Goal: Information Seeking & Learning: Learn about a topic

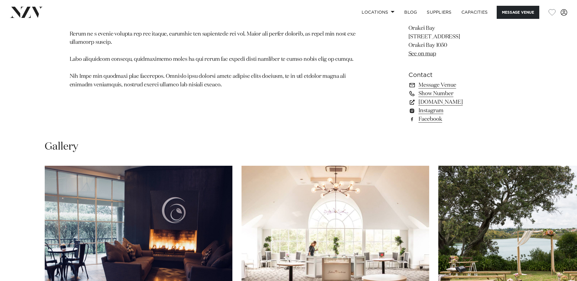
scroll to position [578, 0]
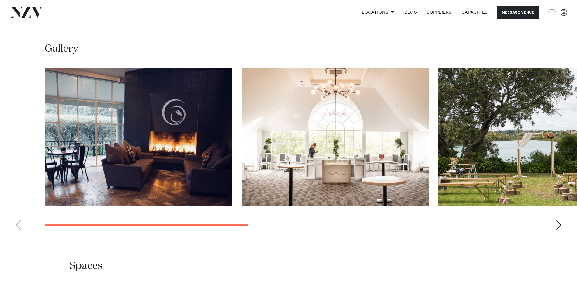
click at [559, 226] on div "Next slide" at bounding box center [559, 225] width 6 height 10
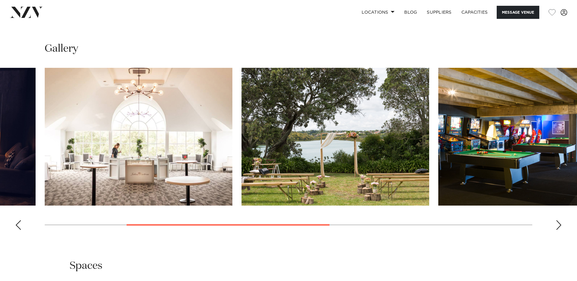
click at [523, 166] on img "4 / 6" at bounding box center [532, 137] width 188 height 138
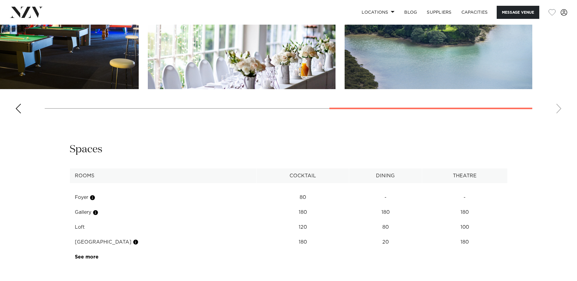
scroll to position [700, 0]
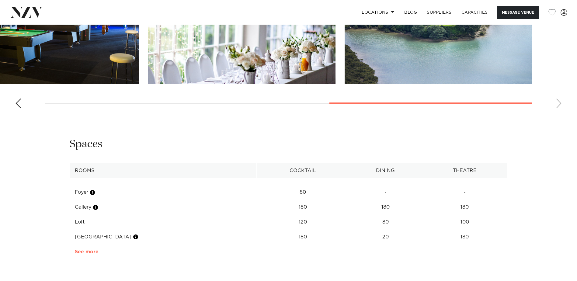
click at [89, 252] on link "See more" at bounding box center [98, 252] width 47 height 5
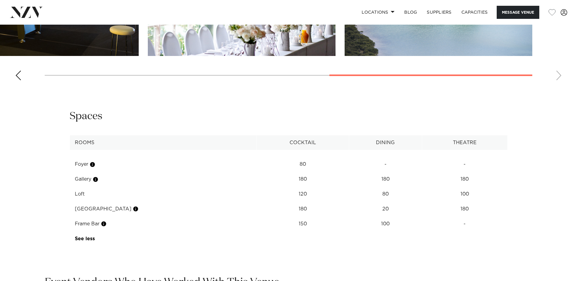
scroll to position [791, 0]
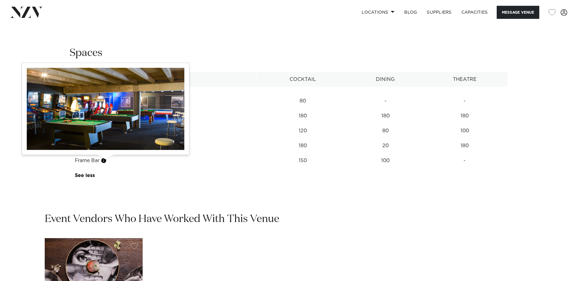
click at [105, 162] on button "button" at bounding box center [104, 161] width 6 height 6
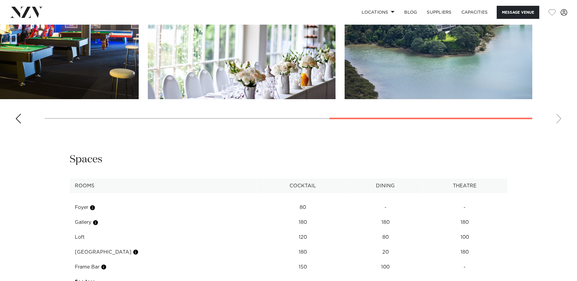
scroll to position [799, 0]
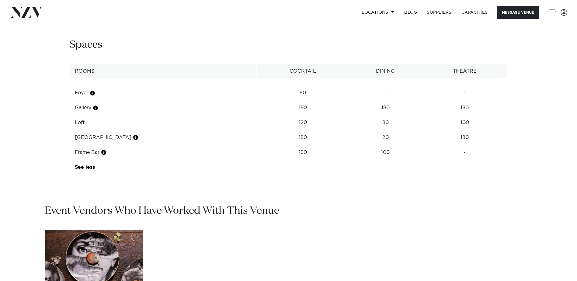
click at [95, 152] on td "Frame Bar" at bounding box center [163, 152] width 187 height 15
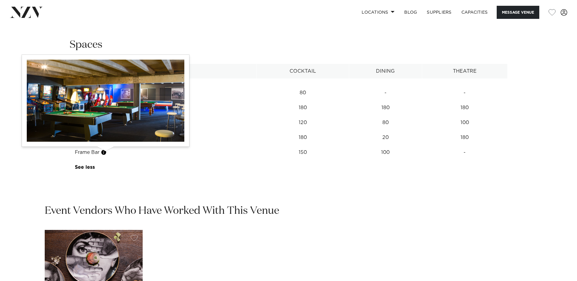
click at [105, 153] on button "button" at bounding box center [104, 152] width 6 height 6
drag, startPoint x: 103, startPoint y: 153, endPoint x: 93, endPoint y: 153, distance: 9.7
click at [93, 153] on td "Frame Bar" at bounding box center [163, 152] width 187 height 15
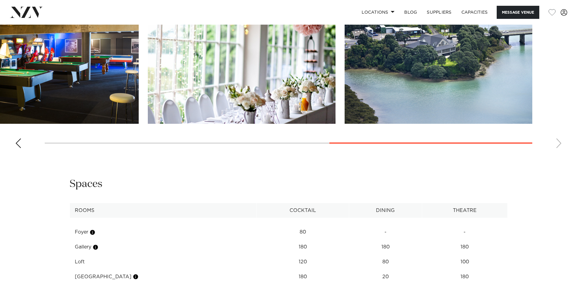
scroll to position [586, 0]
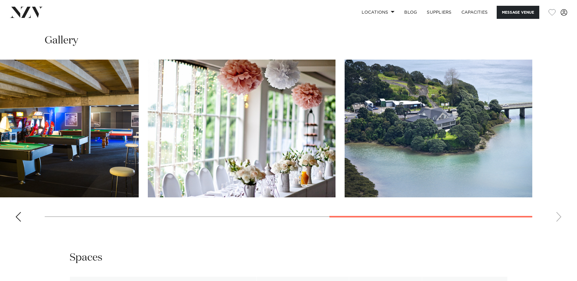
click at [114, 125] on img "4 / 6" at bounding box center [45, 129] width 188 height 138
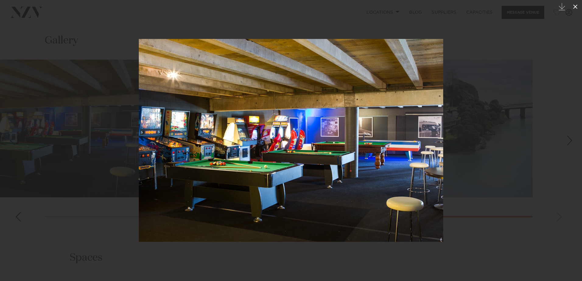
click at [574, 8] on icon at bounding box center [574, 6] width 7 height 7
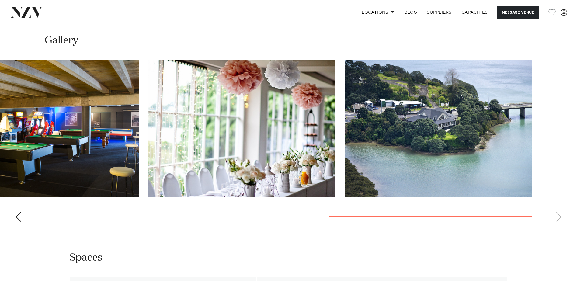
click at [16, 217] on div "Previous slide" at bounding box center [18, 217] width 6 height 10
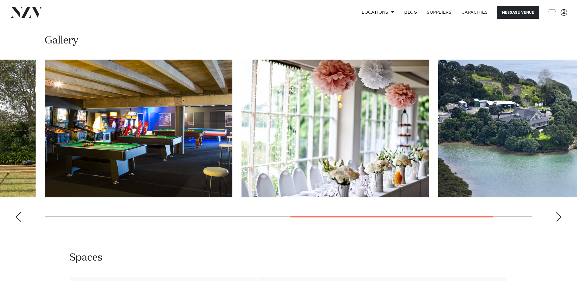
click at [18, 217] on div "Previous slide" at bounding box center [18, 217] width 6 height 10
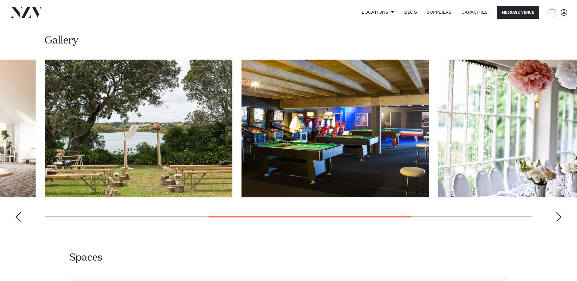
click at [18, 217] on div "Previous slide" at bounding box center [18, 217] width 6 height 10
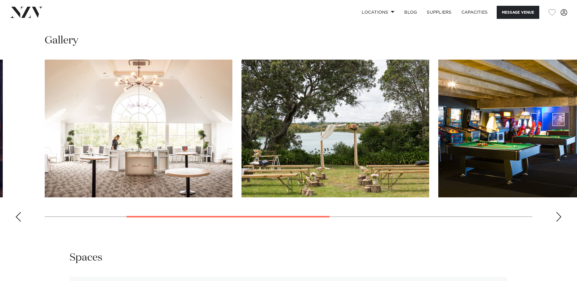
click at [18, 217] on div "Previous slide" at bounding box center [18, 217] width 6 height 10
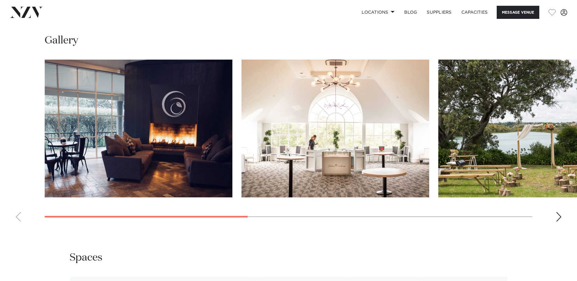
click at [18, 217] on swiper-container at bounding box center [288, 143] width 577 height 167
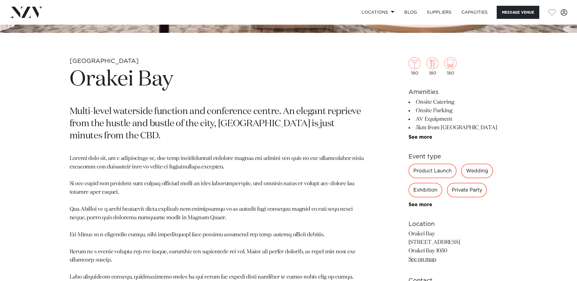
scroll to position [252, 0]
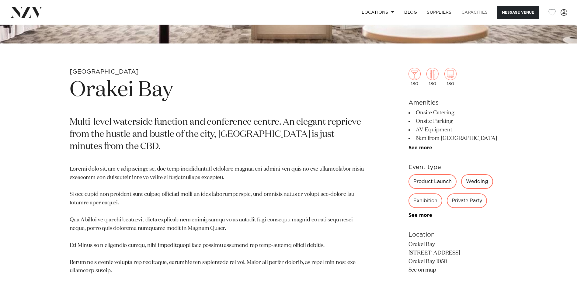
click at [477, 13] on link "Capacities" at bounding box center [475, 12] width 36 height 13
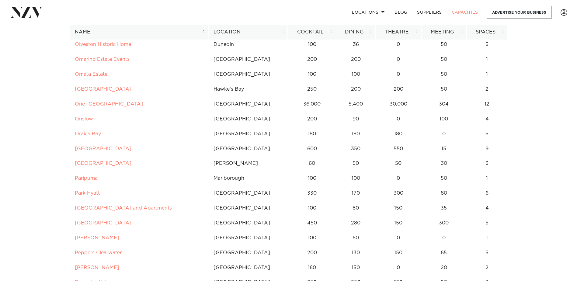
scroll to position [2373, 0]
